Goal: Use online tool/utility

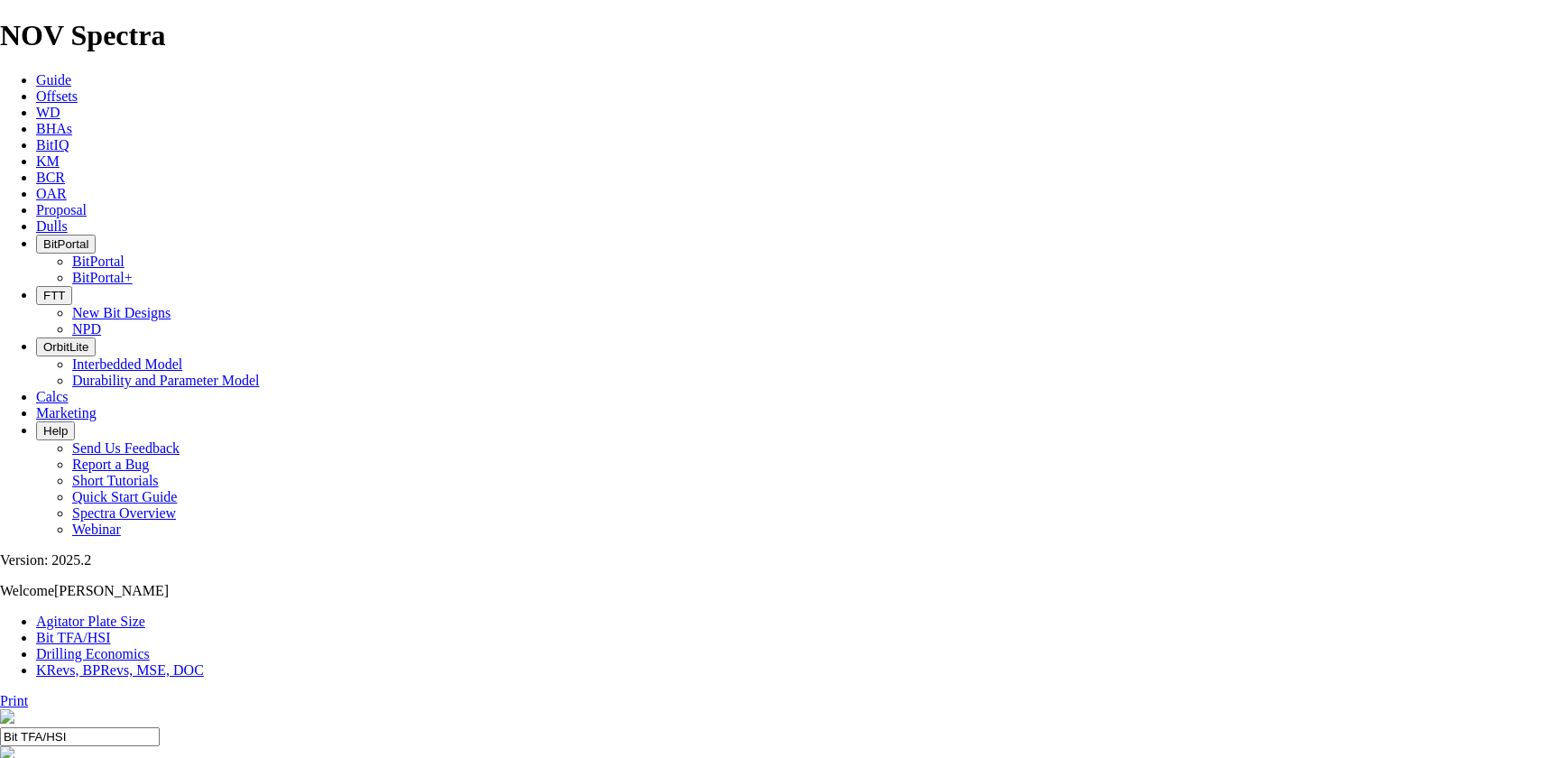
select select "number:16"
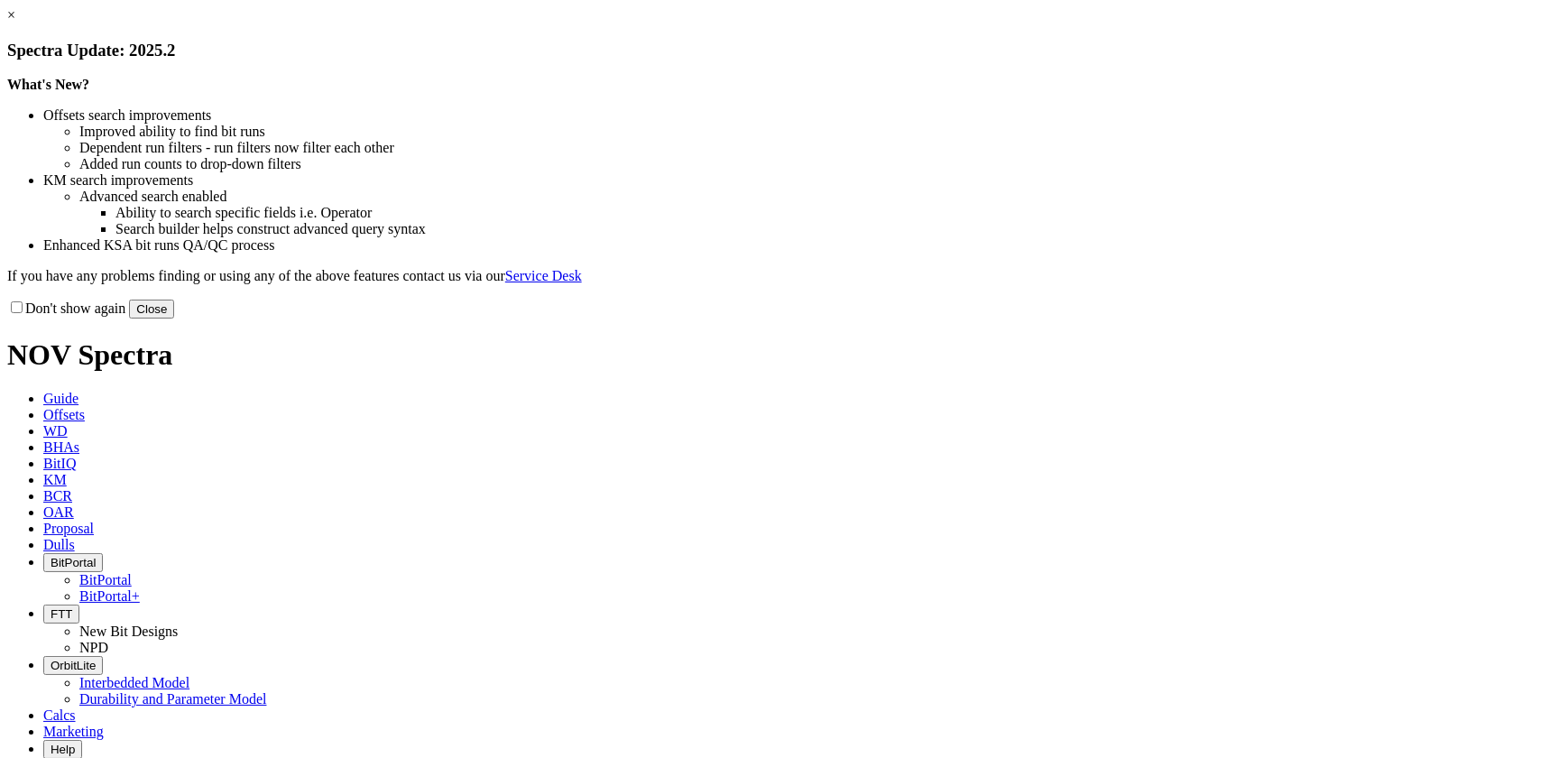
click at [174, 319] on button "Close" at bounding box center [152, 309] width 45 height 19
